Goal: Information Seeking & Learning: Learn about a topic

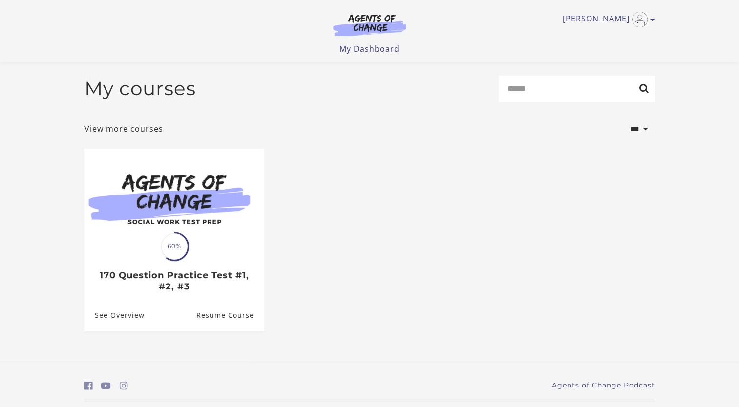
scroll to position [28, 0]
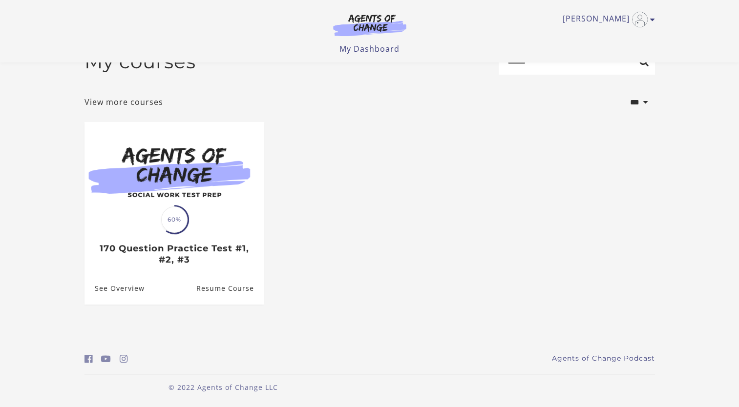
click at [240, 216] on img at bounding box center [175, 170] width 180 height 97
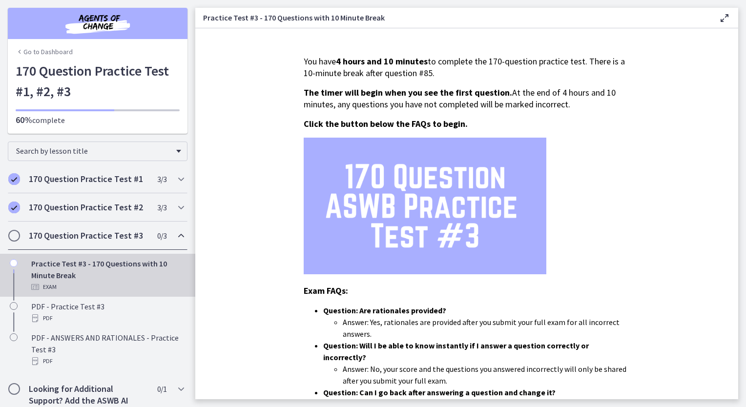
click at [16, 236] on span "Chapters" at bounding box center [14, 236] width 10 height 10
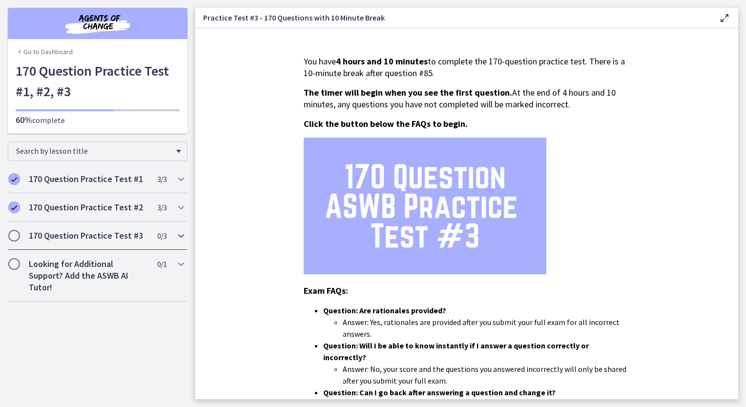
click at [13, 232] on span "Chapters" at bounding box center [14, 236] width 10 height 10
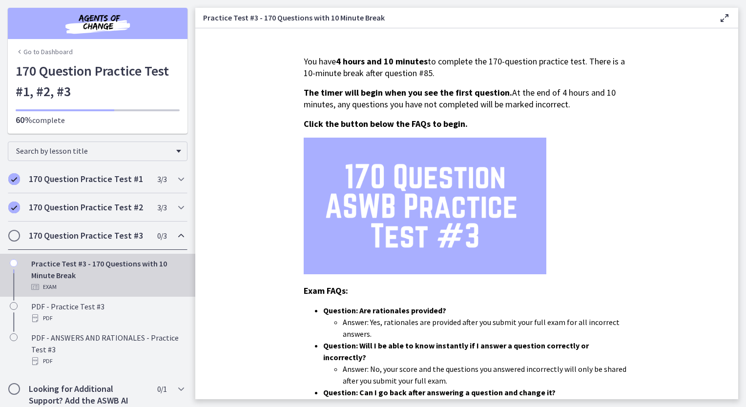
click at [128, 238] on h2 "170 Question Practice Test #3" at bounding box center [88, 236] width 119 height 12
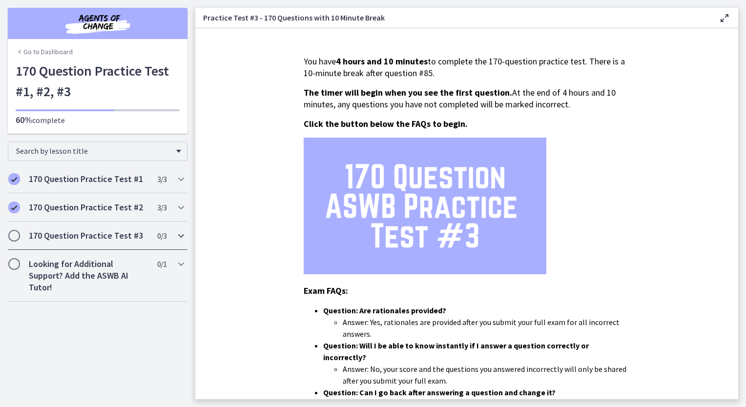
click at [121, 234] on h2 "170 Question Practice Test #3" at bounding box center [88, 236] width 119 height 12
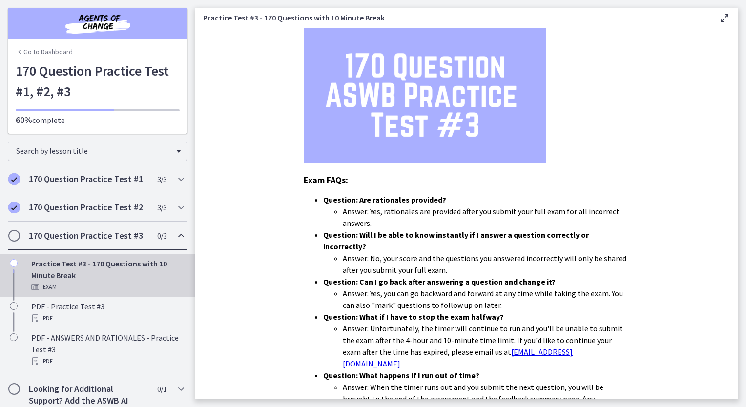
scroll to position [243, 0]
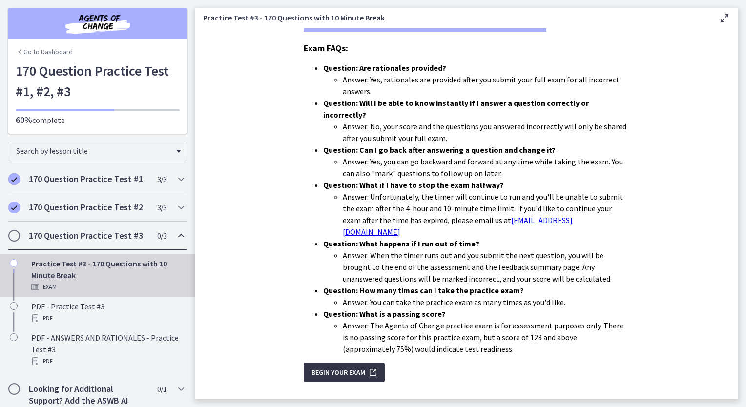
click at [347, 363] on button "Begin Your Exam" at bounding box center [344, 373] width 81 height 20
